Goal: Book appointment/travel/reservation

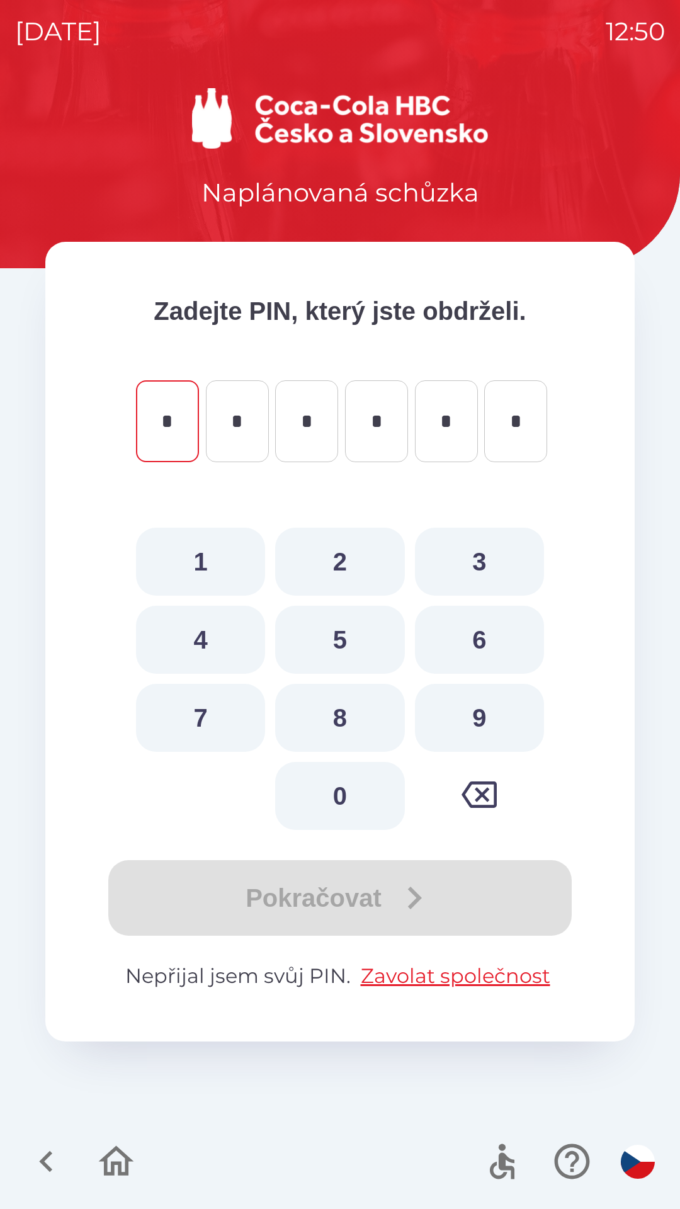
click at [470, 644] on button "6" at bounding box center [479, 640] width 129 height 68
type input "*"
click at [367, 795] on button "0" at bounding box center [339, 796] width 129 height 68
type input "*"
click at [501, 546] on button "3" at bounding box center [479, 562] width 129 height 68
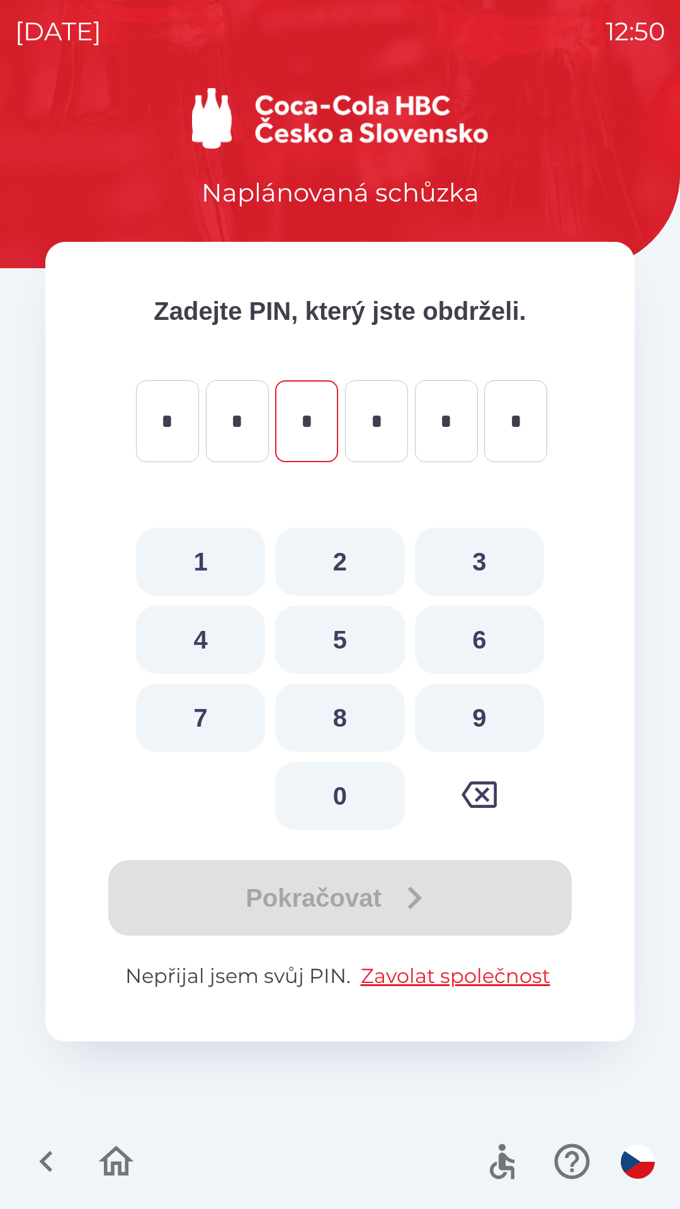
type input "*"
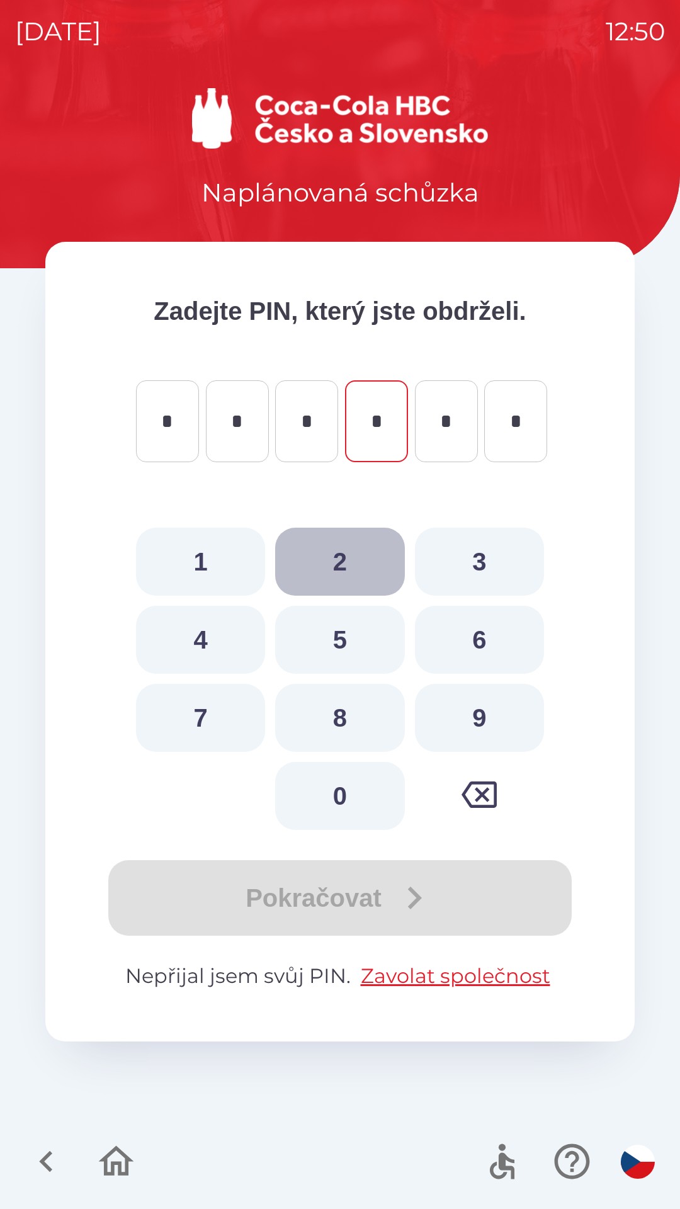
click at [348, 559] on button "2" at bounding box center [339, 562] width 129 height 68
type input "*"
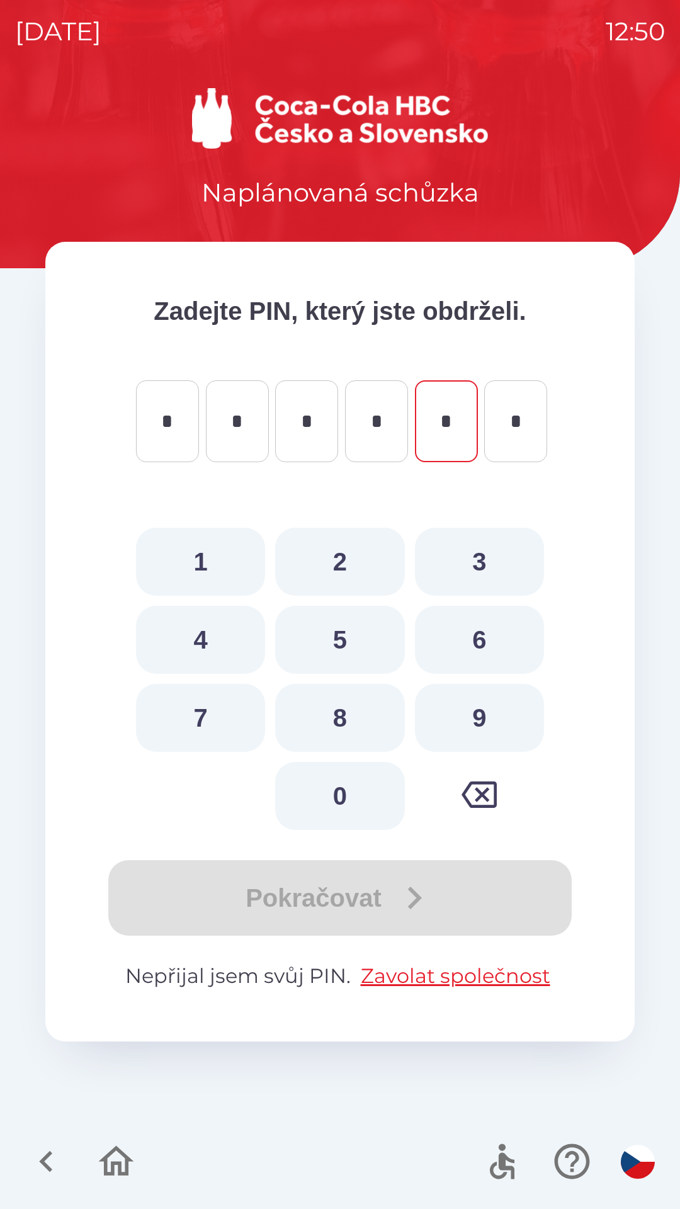
click at [348, 797] on button "0" at bounding box center [339, 796] width 129 height 68
type input "*"
click at [206, 710] on button "7" at bounding box center [200, 718] width 129 height 68
type input "*"
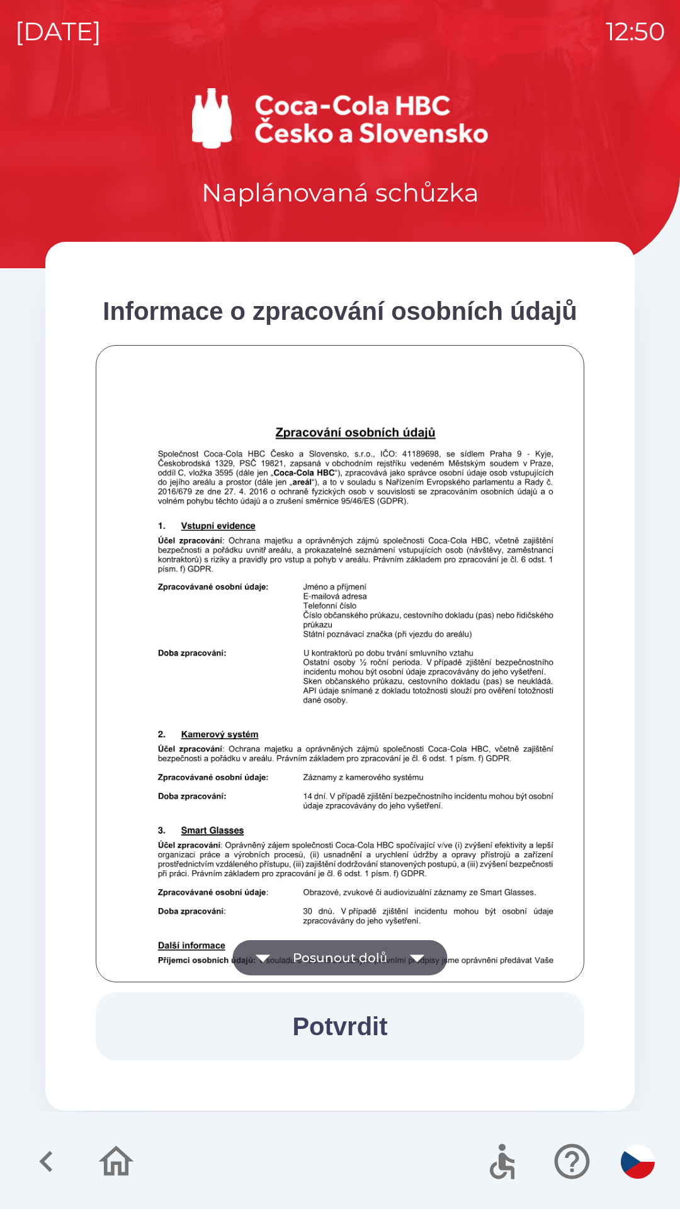
click at [353, 1025] on button "Potvrdit" at bounding box center [340, 1026] width 489 height 68
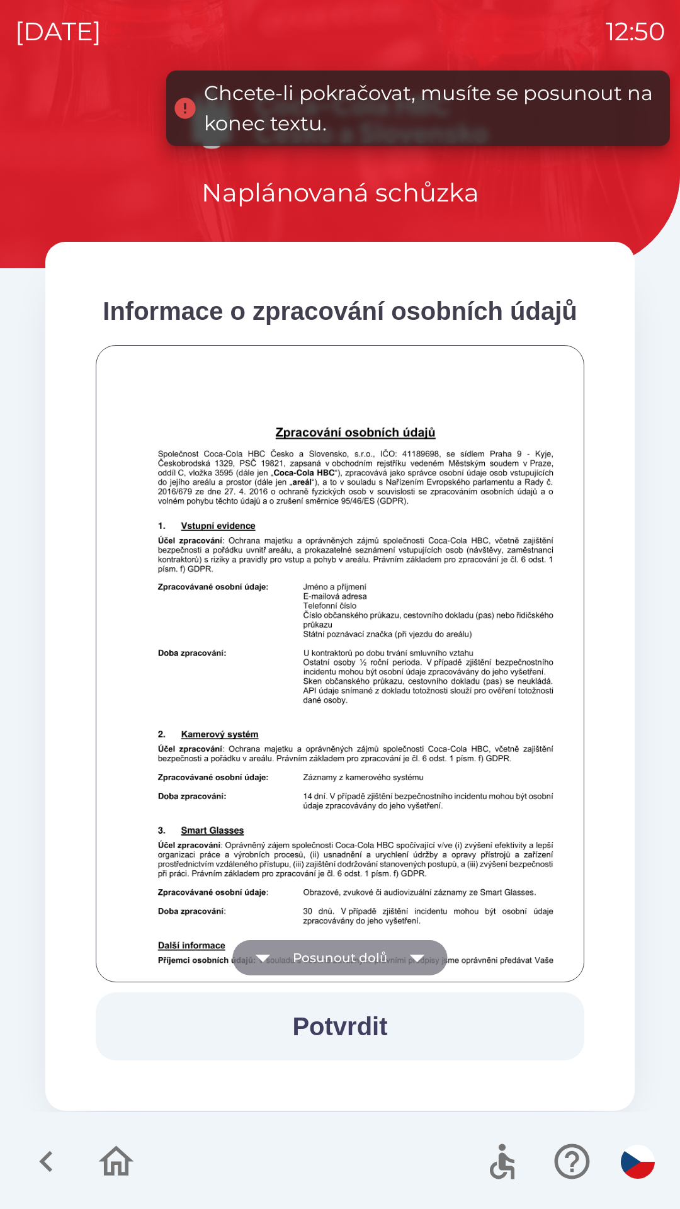
click at [349, 957] on button "Posunout dolů" at bounding box center [339, 957] width 215 height 35
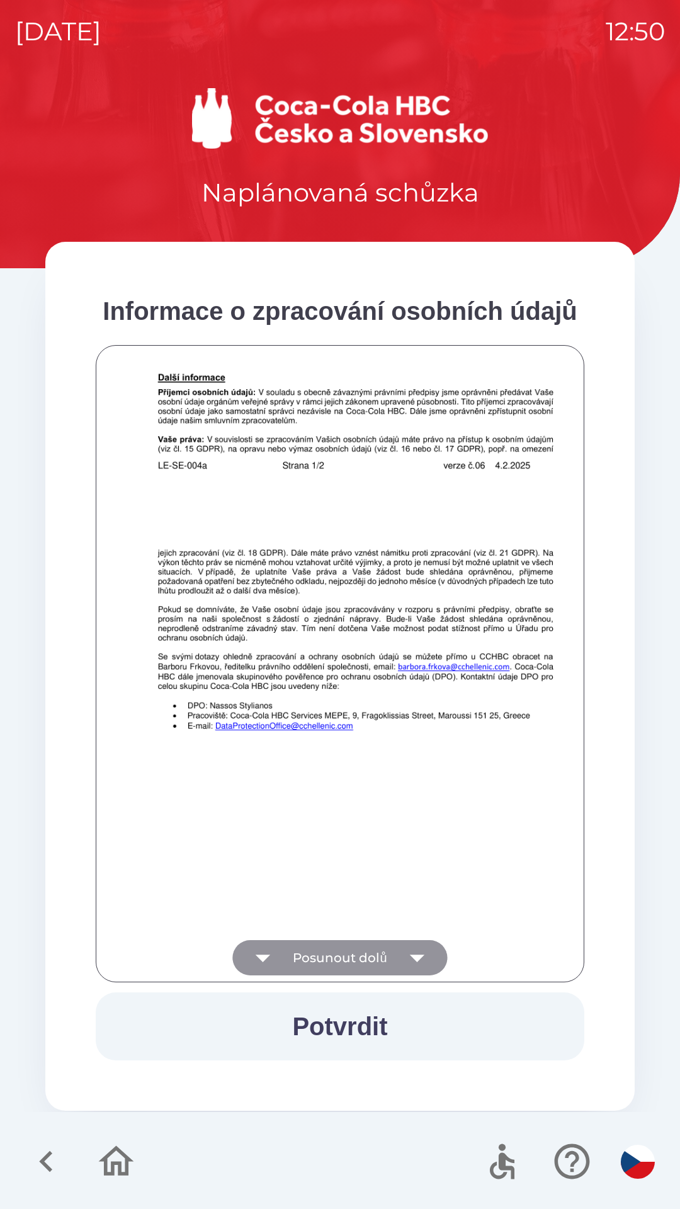
click at [360, 955] on button "Posunout dolů" at bounding box center [339, 957] width 215 height 35
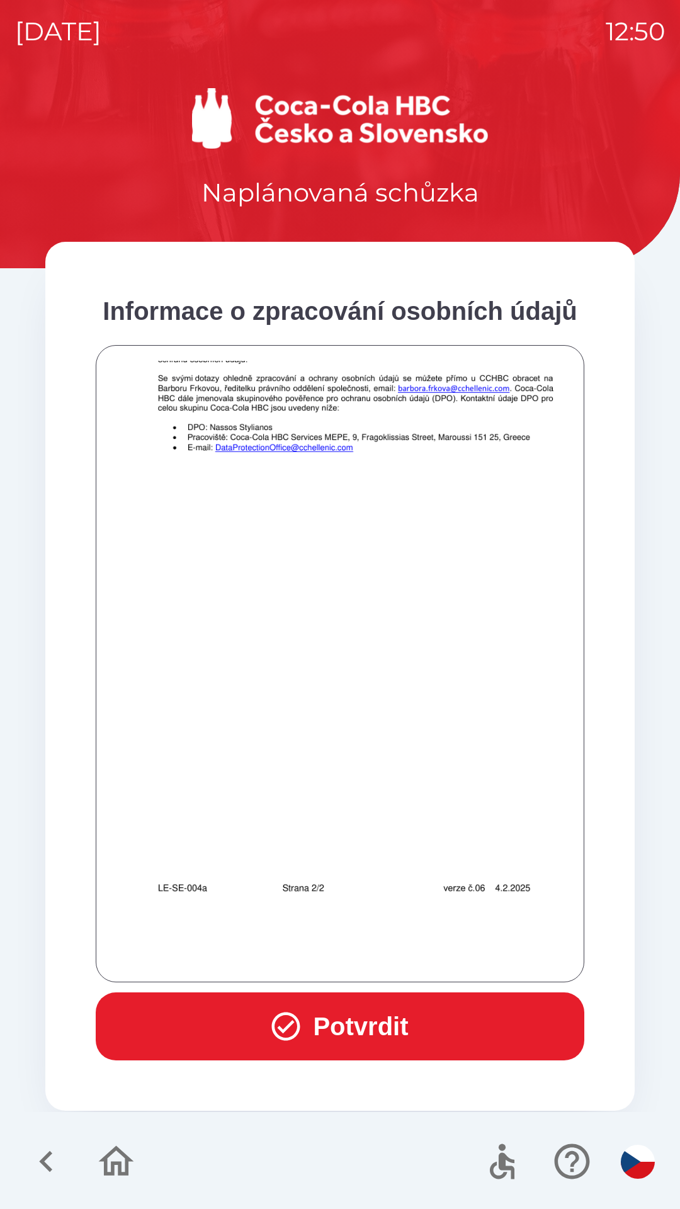
click at [372, 1027] on button "Potvrdit" at bounding box center [340, 1026] width 489 height 68
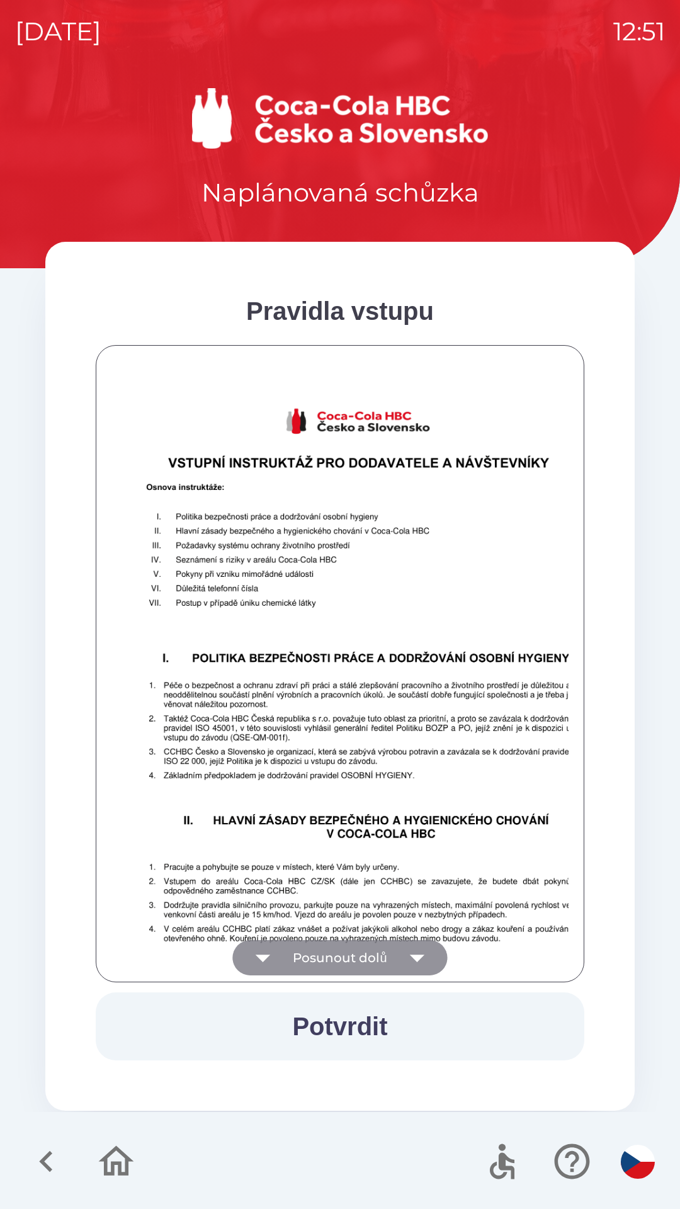
click at [357, 952] on button "Posunout dolů" at bounding box center [339, 957] width 215 height 35
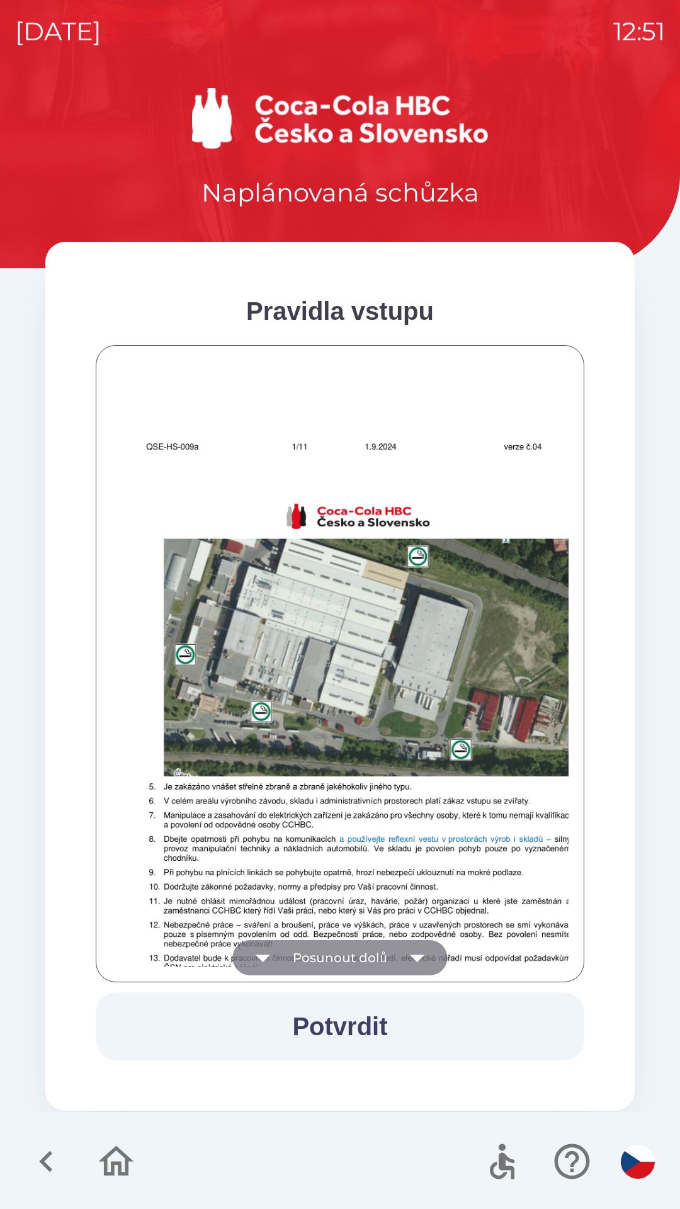
click at [360, 941] on button "Posunout dolů" at bounding box center [339, 957] width 215 height 35
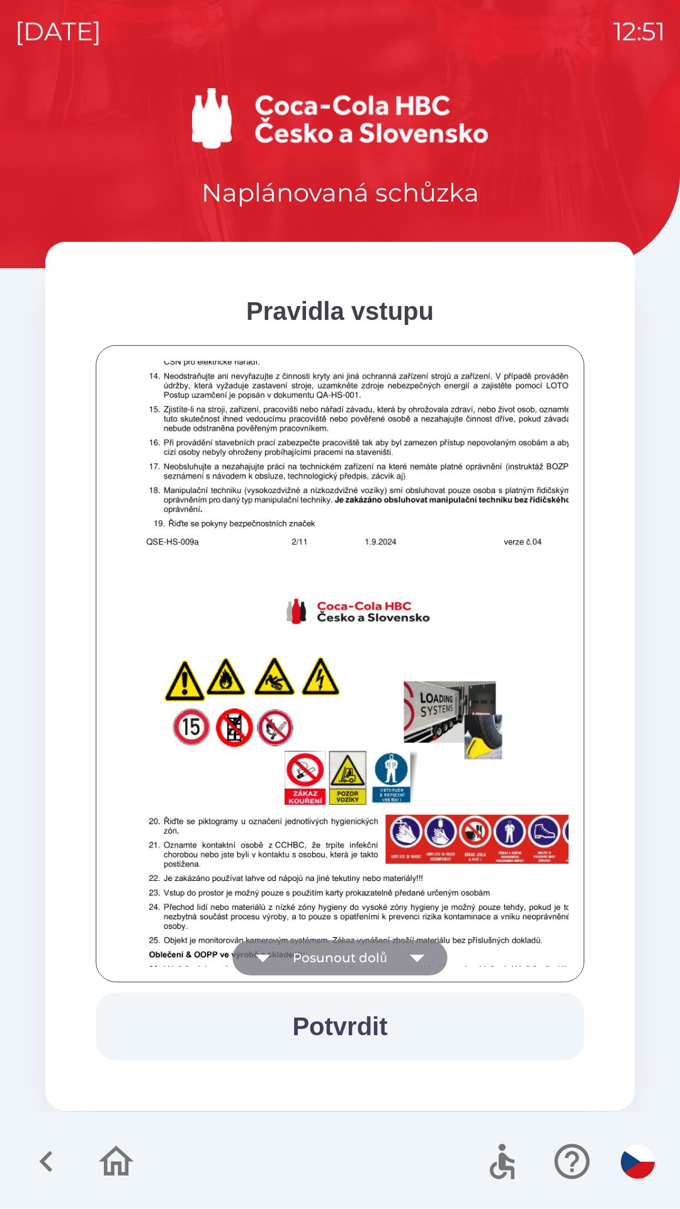
click at [360, 946] on button "Posunout dolů" at bounding box center [339, 957] width 215 height 35
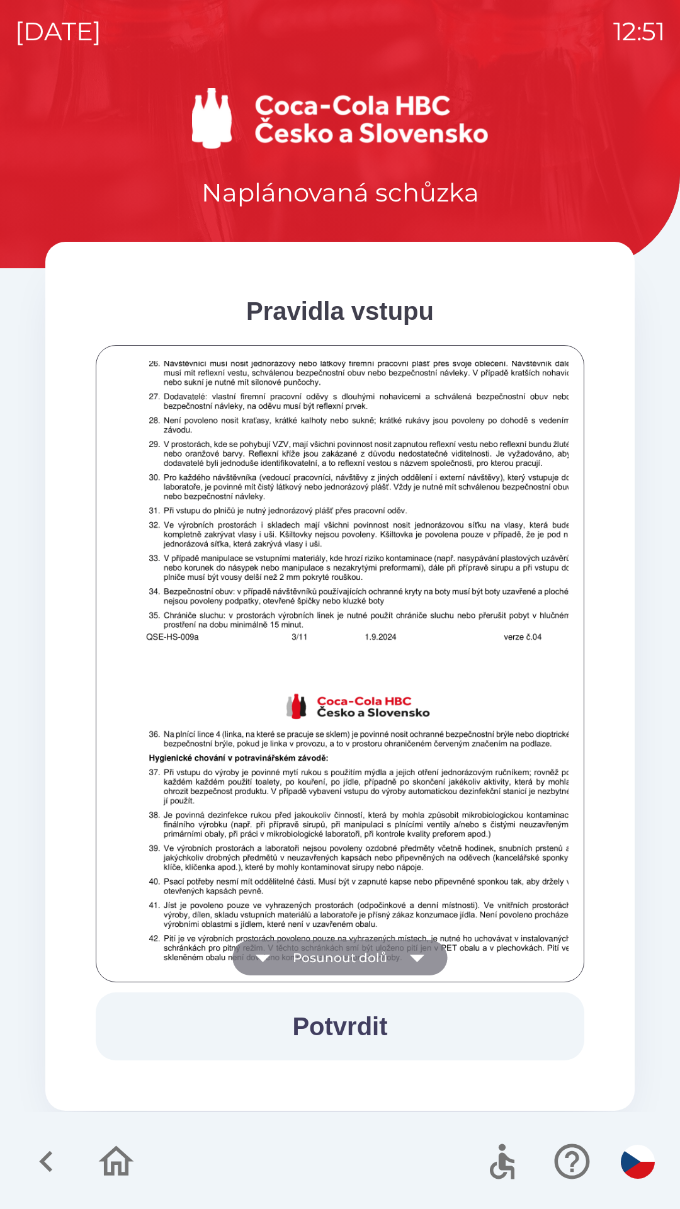
click at [365, 949] on button "Posunout dolů" at bounding box center [339, 957] width 215 height 35
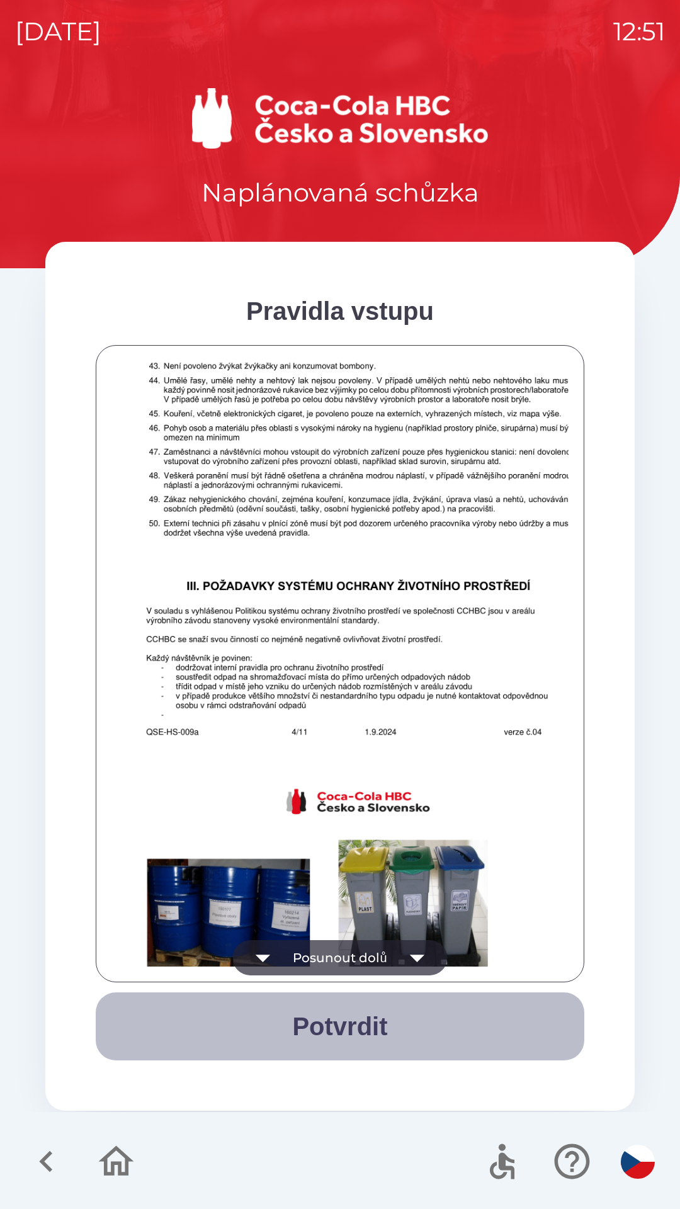
click at [369, 994] on button "Potvrdit" at bounding box center [340, 1026] width 489 height 68
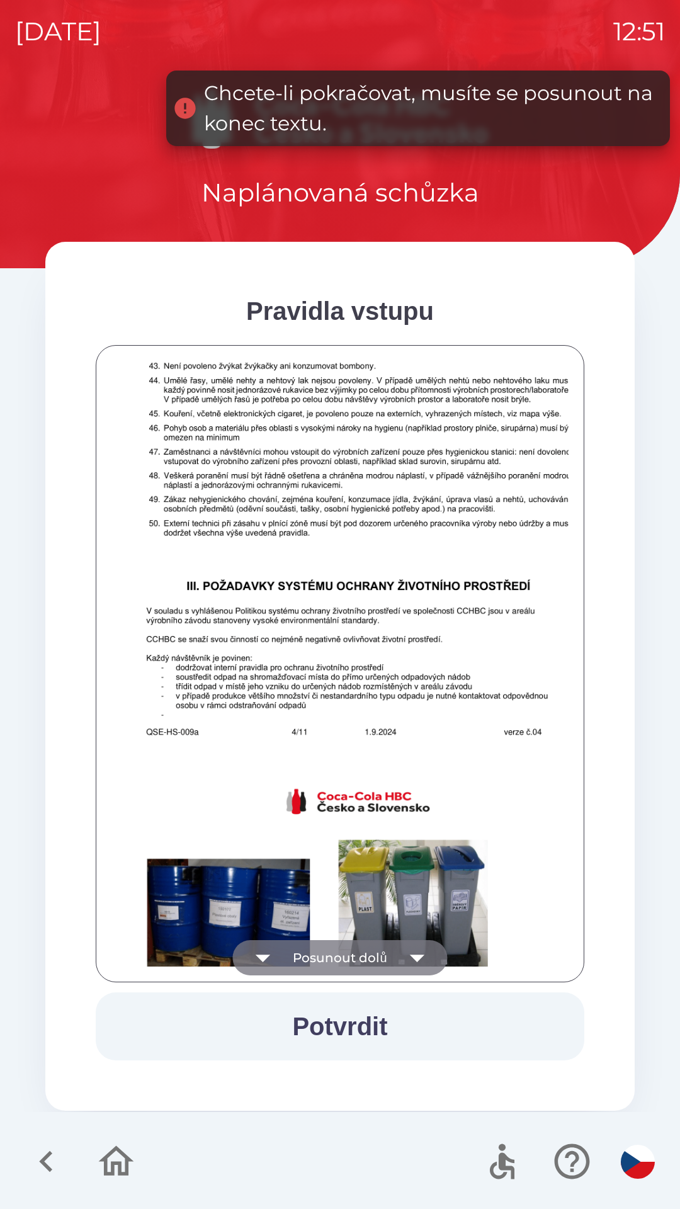
click at [365, 949] on button "Posunout dolů" at bounding box center [339, 957] width 215 height 35
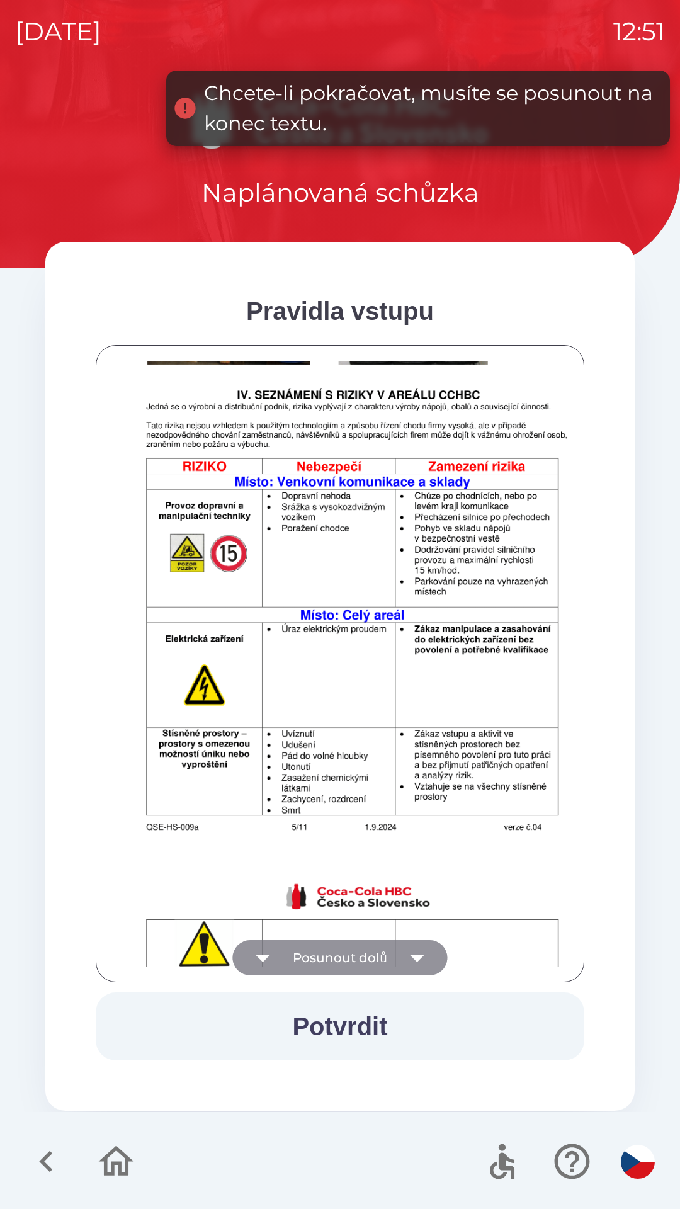
click at [369, 963] on button "Posunout dolů" at bounding box center [339, 957] width 215 height 35
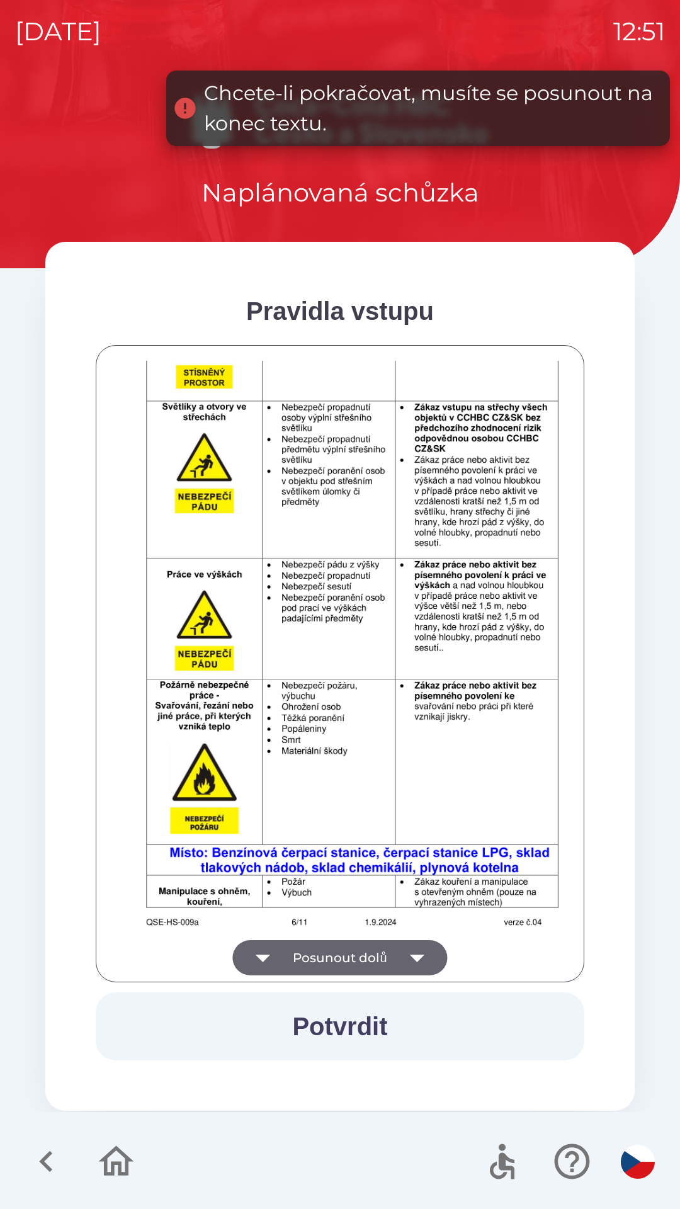
click at [373, 951] on button "Posunout dolů" at bounding box center [339, 957] width 215 height 35
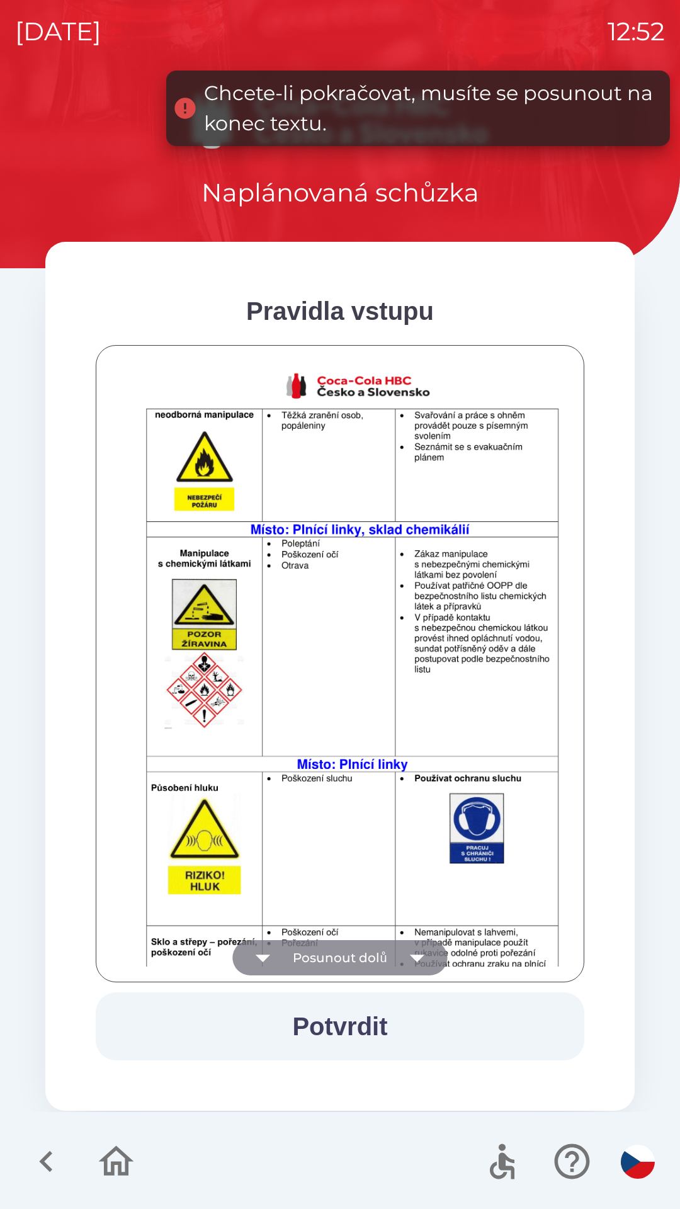
click at [392, 952] on button "Posunout dolů" at bounding box center [339, 957] width 215 height 35
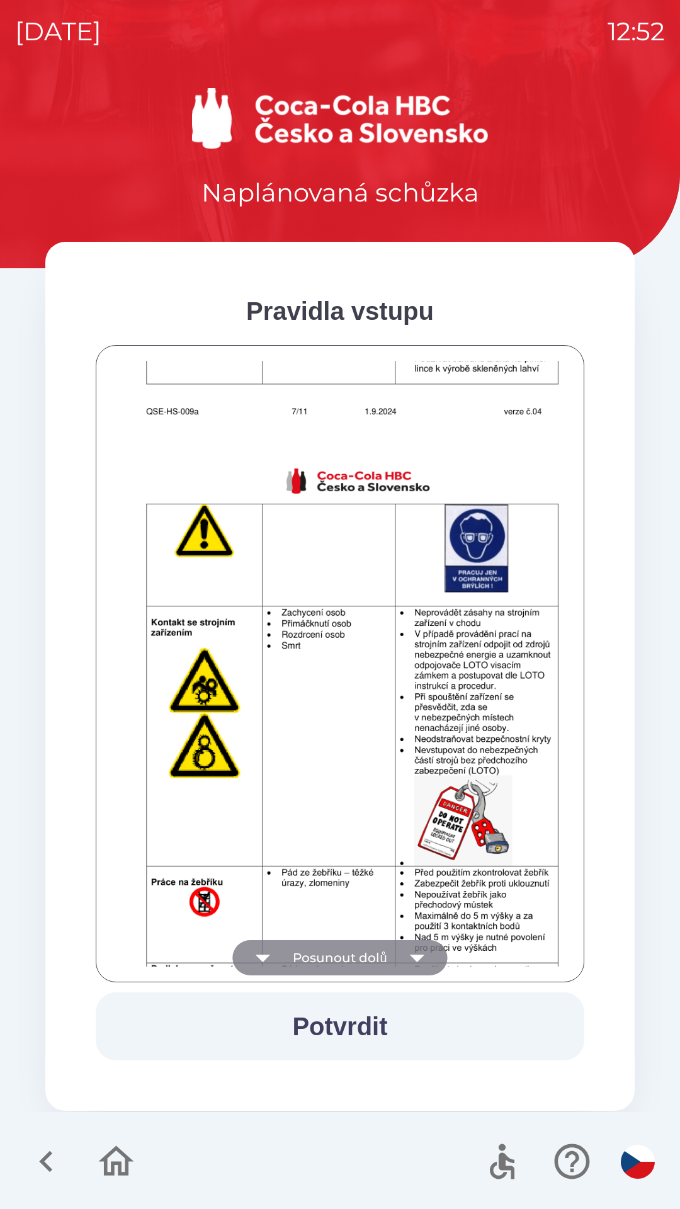
click at [398, 954] on button "Posunout dolů" at bounding box center [339, 957] width 215 height 35
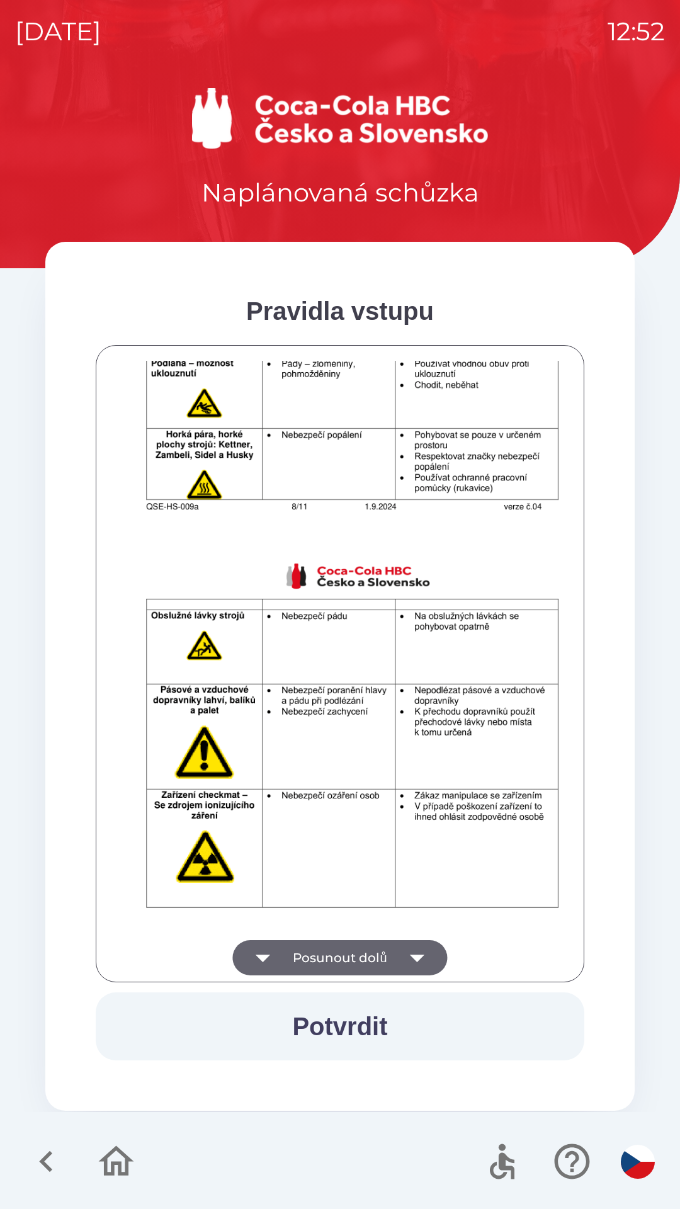
click at [406, 946] on icon "button" at bounding box center [417, 957] width 35 height 35
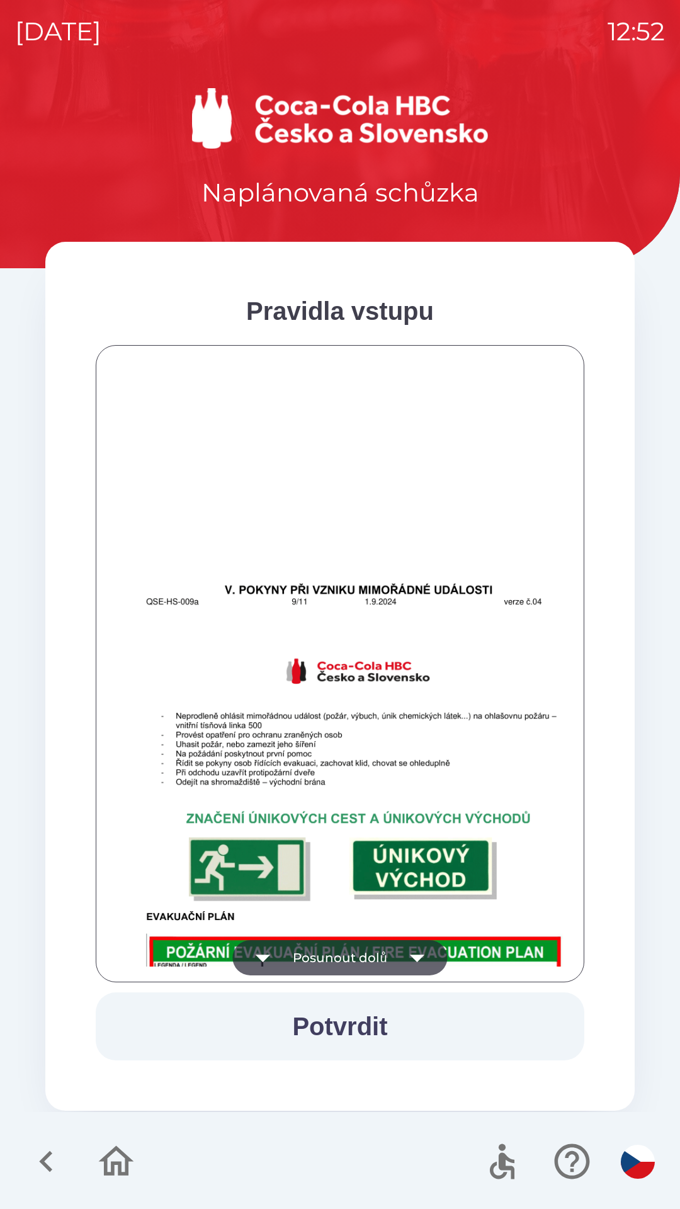
click at [407, 944] on icon "button" at bounding box center [417, 957] width 35 height 35
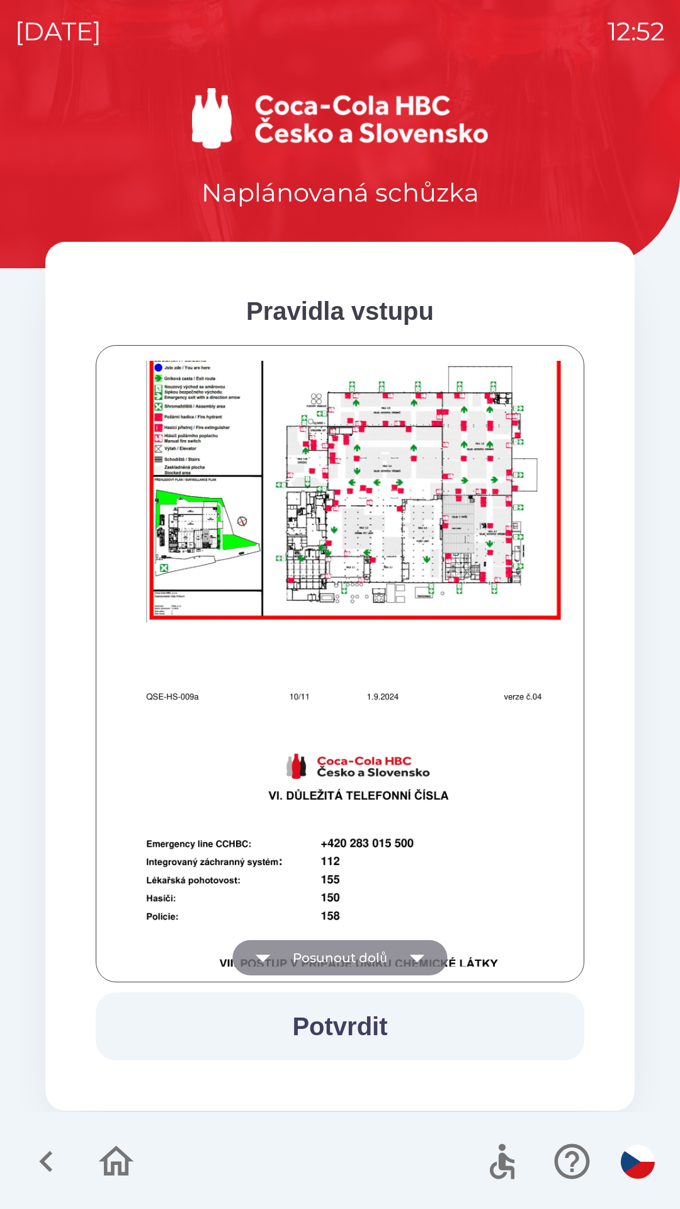
click at [416, 960] on icon "button" at bounding box center [417, 959] width 14 height 8
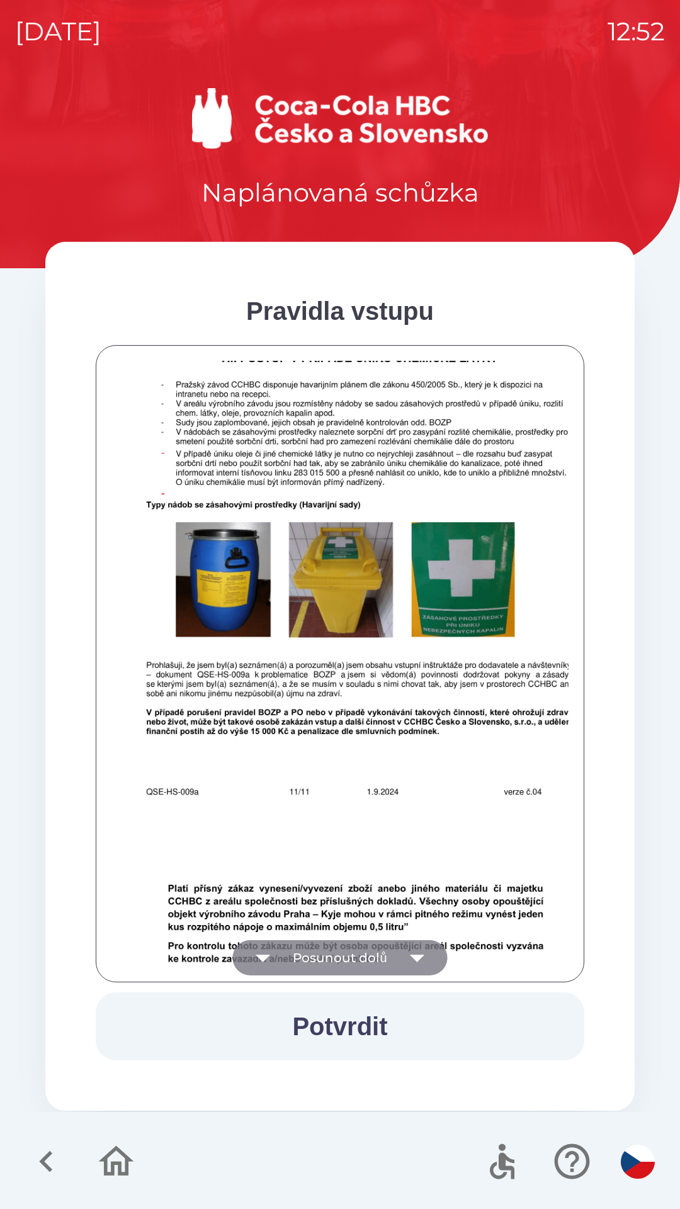
click at [417, 959] on icon "button" at bounding box center [417, 959] width 14 height 8
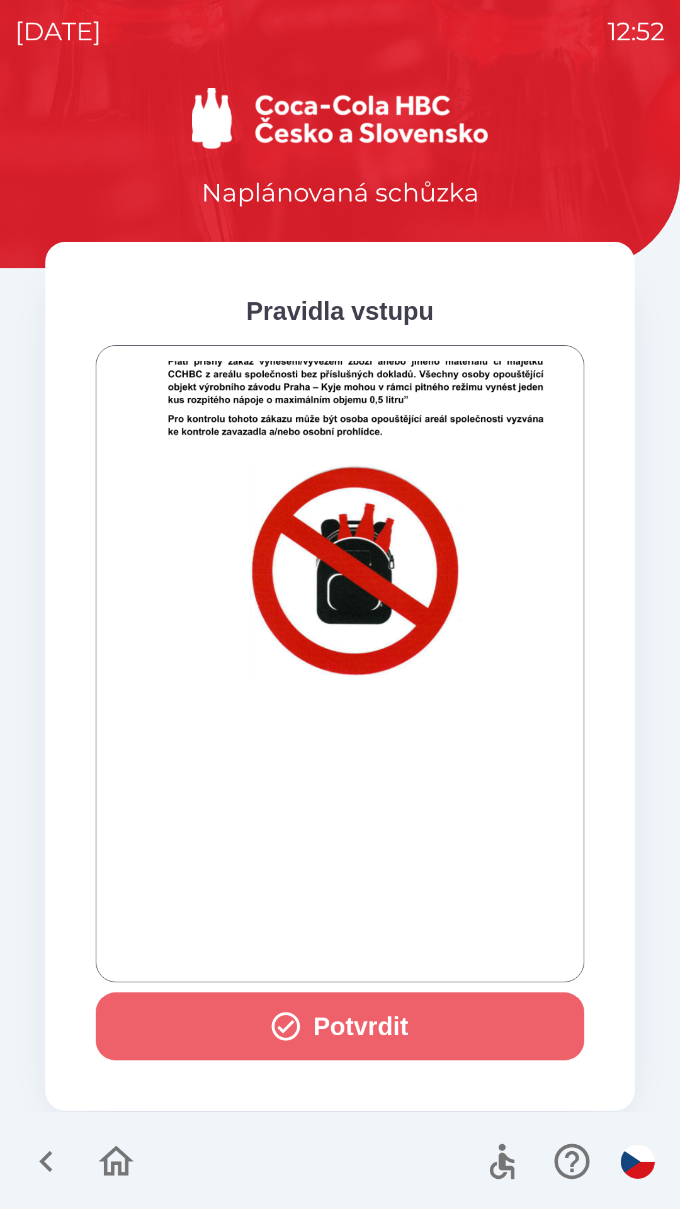
click at [385, 1031] on button "Potvrdit" at bounding box center [340, 1026] width 489 height 68
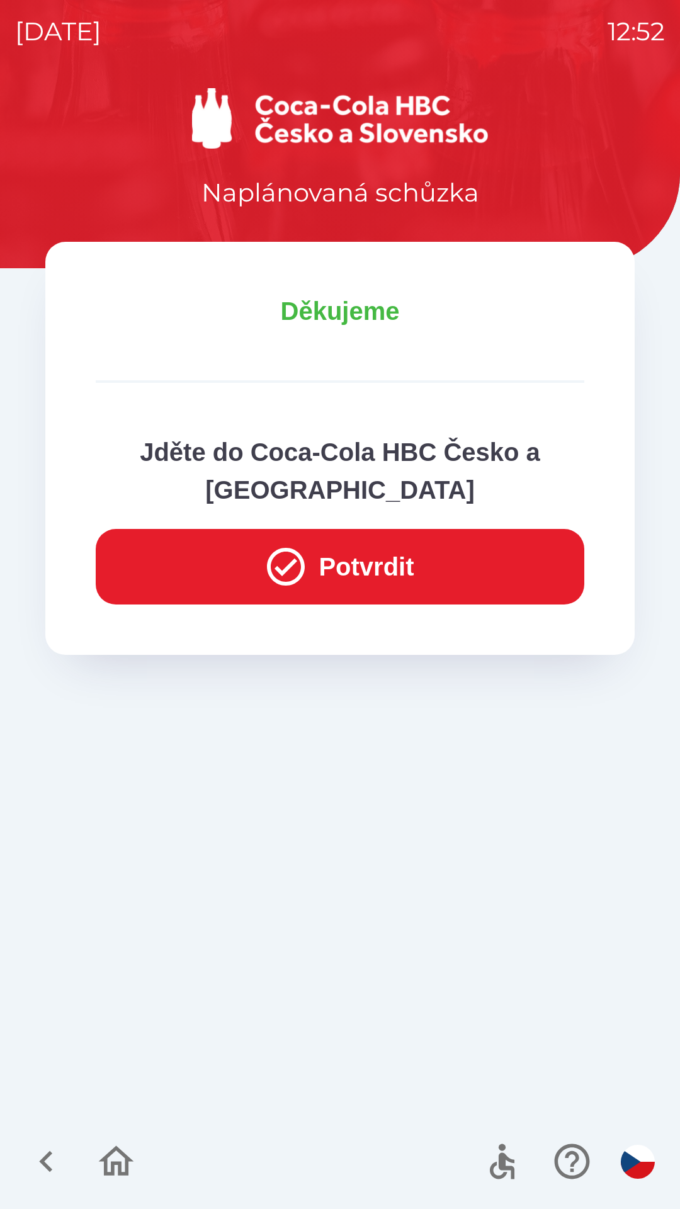
click at [356, 567] on button "Potvrdit" at bounding box center [340, 567] width 489 height 76
